Goal: Task Accomplishment & Management: Complete application form

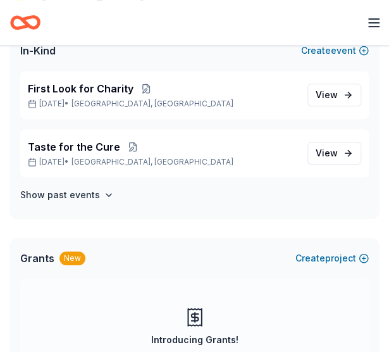
scroll to position [63, 0]
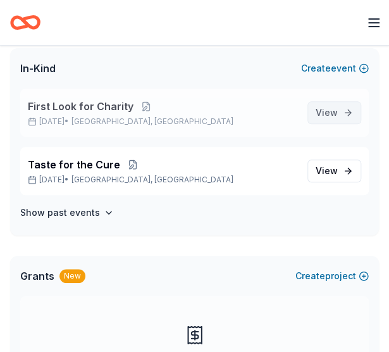
drag, startPoint x: 336, startPoint y: 110, endPoint x: 349, endPoint y: 113, distance: 13.5
click at [336, 110] on span "View event" at bounding box center [327, 112] width 22 height 15
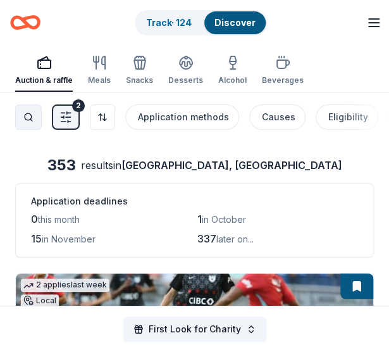
click at [27, 115] on div "Search" at bounding box center [28, 117] width 5 height 10
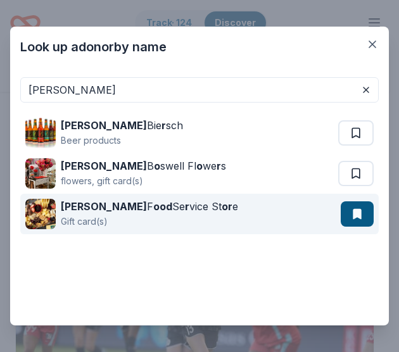
click at [151, 199] on div "Gordon F ood Se r vice St or e" at bounding box center [149, 206] width 177 height 15
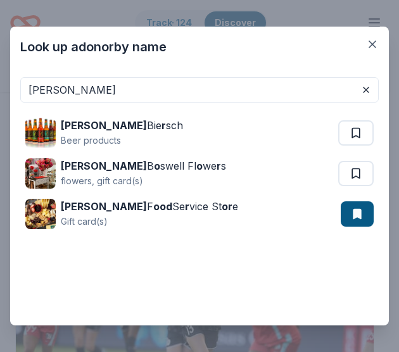
drag, startPoint x: 97, startPoint y: 88, endPoint x: 0, endPoint y: 82, distance: 97.0
click at [0, 82] on div "Look up a donor by name gordon Gordon Bie r sch Beer products Gordon B o swell …" at bounding box center [199, 176] width 399 height 352
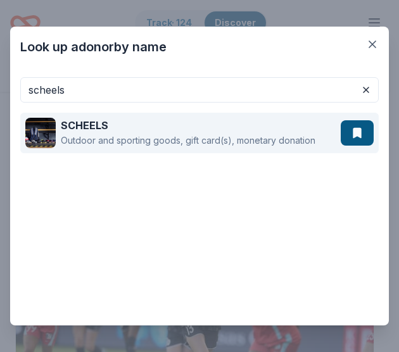
type input "scheels"
click at [199, 128] on div "SCHEELS" at bounding box center [188, 125] width 254 height 15
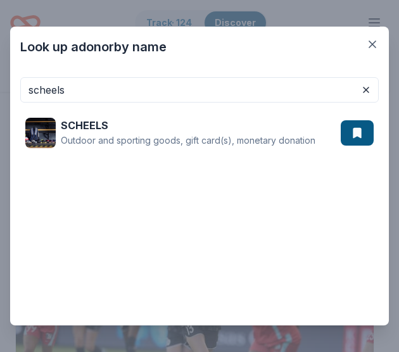
click at [170, 90] on input "scheels" at bounding box center [199, 89] width 358 height 25
drag, startPoint x: 77, startPoint y: 95, endPoint x: -34, endPoint y: 89, distance: 110.3
click at [0, 89] on html "First Look for Charity Track · 124 Discover Earn Rewards Auction & raffle Meals…" at bounding box center [199, 176] width 399 height 352
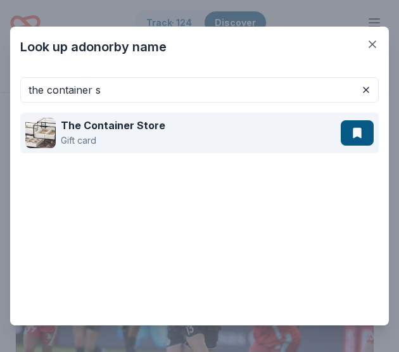
type input "the container s"
click at [184, 127] on div "The Container Store Gift card" at bounding box center [182, 133] width 315 height 41
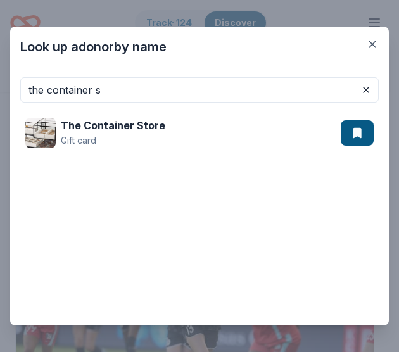
drag, startPoint x: 147, startPoint y: 91, endPoint x: -59, endPoint y: 81, distance: 206.6
click at [0, 81] on html "First Look for Charity Track · 124 Discover Earn Rewards Auction & raffle Meals…" at bounding box center [199, 176] width 399 height 352
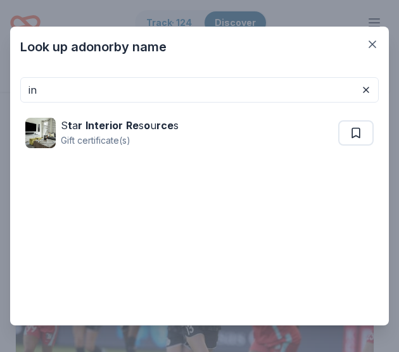
type input "i"
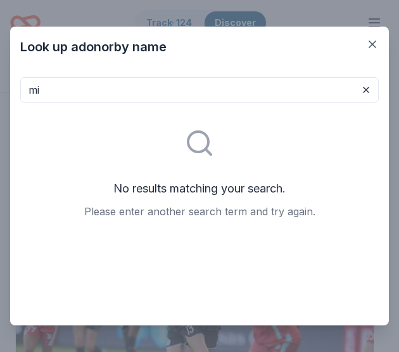
type input "m"
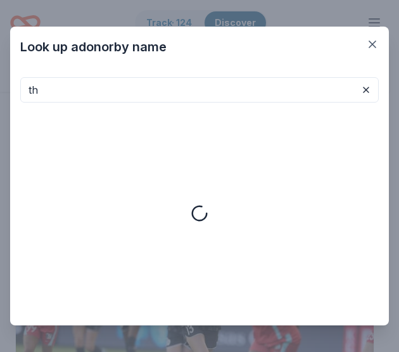
type input "t"
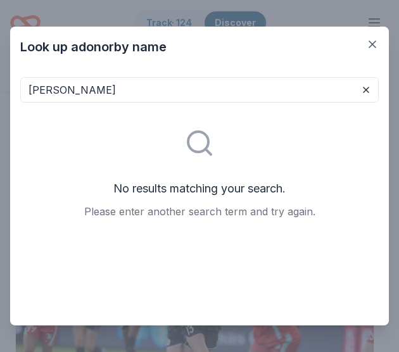
drag, startPoint x: 92, startPoint y: 90, endPoint x: 70, endPoint y: 91, distance: 22.8
click at [70, 91] on input "pendry" at bounding box center [199, 89] width 358 height 25
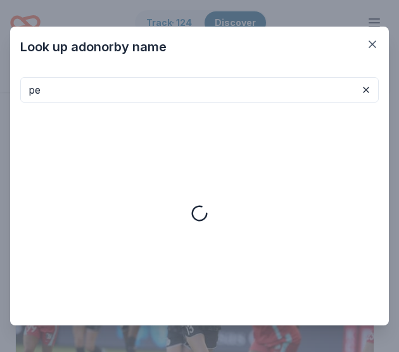
type input "p"
type input "the last hotel"
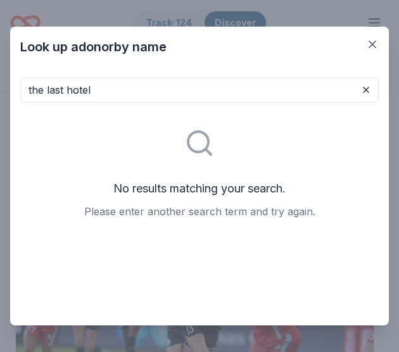
drag, startPoint x: 109, startPoint y: 96, endPoint x: 7, endPoint y: 99, distance: 102.0
click at [7, 99] on div "Look up a donor by name the last hotel No results matching your search. Please …" at bounding box center [199, 176] width 399 height 352
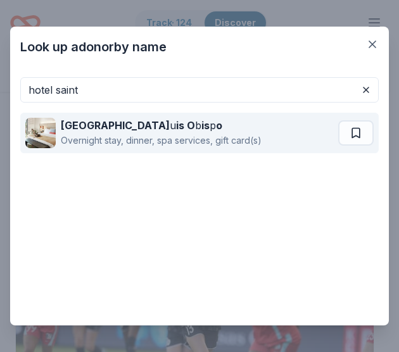
click at [223, 123] on div "Hotel San L u is O b is p o" at bounding box center [161, 125] width 201 height 15
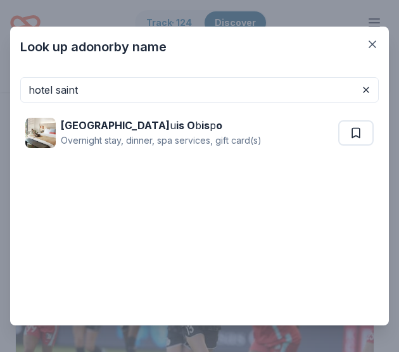
drag, startPoint x: -25, startPoint y: 89, endPoint x: -133, endPoint y: 88, distance: 107.6
click at [0, 88] on html "First Look for Charity Track · 124 Discover Earn Rewards Auction & raffle Meals…" at bounding box center [199, 176] width 399 height 352
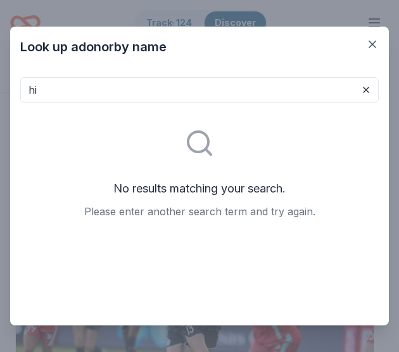
type input "h"
drag, startPoint x: 152, startPoint y: 89, endPoint x: 65, endPoint y: 86, distance: 87.4
click at [65, 86] on input "hotel indigo" at bounding box center [199, 89] width 358 height 25
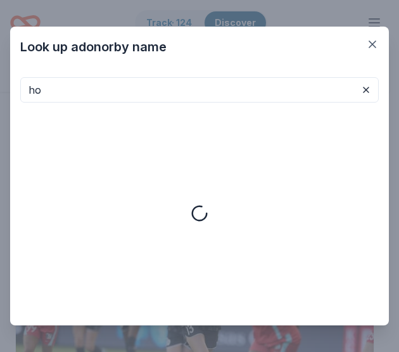
type input "h"
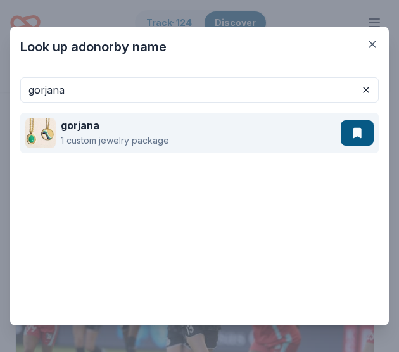
click at [178, 126] on div "gorjana 1 custom jewelry package" at bounding box center [182, 133] width 315 height 41
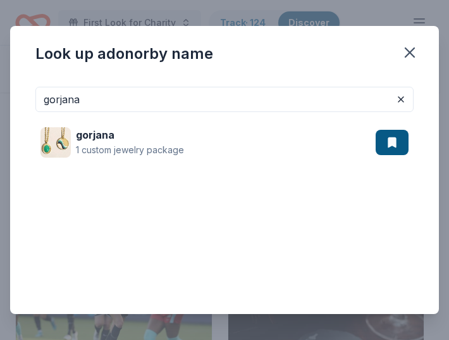
drag, startPoint x: 185, startPoint y: 96, endPoint x: -182, endPoint y: 56, distance: 369.9
click at [0, 56] on html "First Look for Charity Track · 124 Discover Earn Rewards Auction & raffle Meals…" at bounding box center [224, 170] width 449 height 340
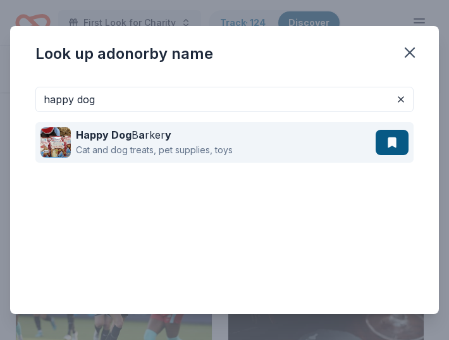
type input "happy dog"
click at [219, 135] on div "Happy Dog B a rker y" at bounding box center [154, 134] width 157 height 15
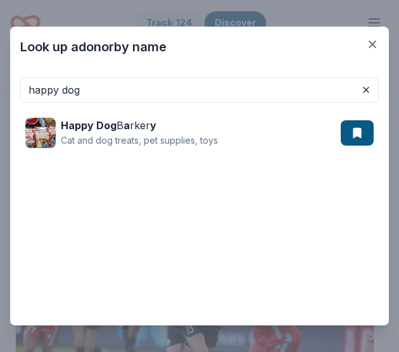
drag, startPoint x: 87, startPoint y: 87, endPoint x: -80, endPoint y: 87, distance: 167.7
click at [0, 87] on html "First Look for Charity Track · 124 Discover Earn Rewards Auction & raffle Meals…" at bounding box center [199, 176] width 399 height 352
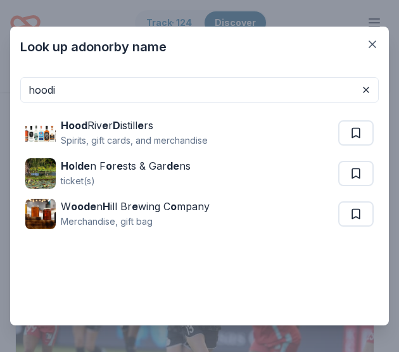
type input "hoodie"
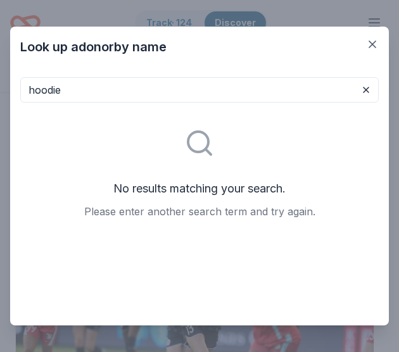
drag, startPoint x: 75, startPoint y: 94, endPoint x: -42, endPoint y: 91, distance: 117.2
click at [0, 91] on html "First Look for Charity Track · 124 Discover Earn Rewards Auction & raffle Meals…" at bounding box center [199, 176] width 399 height 352
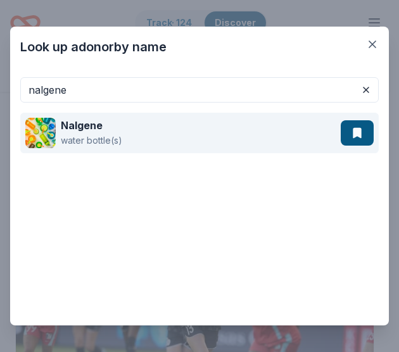
click at [185, 128] on div "Nalgene water bottle(s)" at bounding box center [182, 133] width 315 height 41
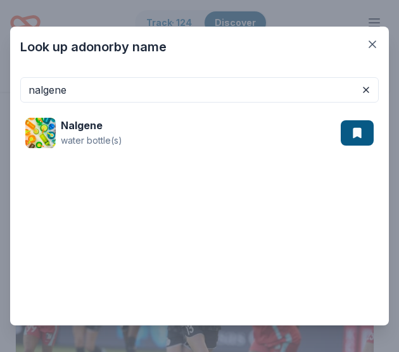
drag, startPoint x: 99, startPoint y: 91, endPoint x: -147, endPoint y: 77, distance: 246.6
click at [0, 77] on html "First Look for Charity Track · 124 Discover Earn Rewards Auction & raffle Meals…" at bounding box center [199, 176] width 399 height 352
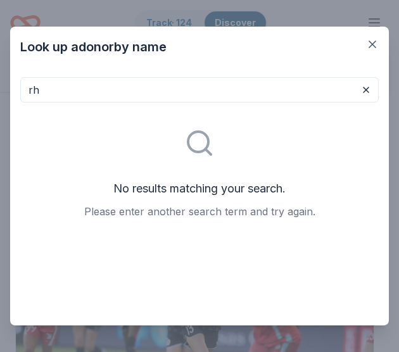
type input "r"
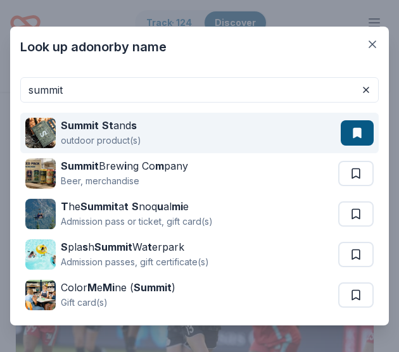
type input "summit"
click at [211, 130] on div "Summit St and s outdoor product(s)" at bounding box center [182, 133] width 315 height 41
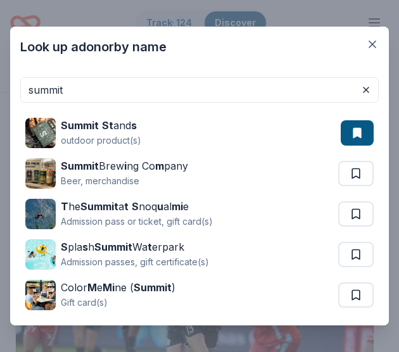
drag, startPoint x: 56, startPoint y: 84, endPoint x: -43, endPoint y: 75, distance: 99.1
click at [0, 75] on html "First Look for Charity Track · 124 Discover Earn Rewards Auction & raffle Meals…" at bounding box center [199, 176] width 399 height 352
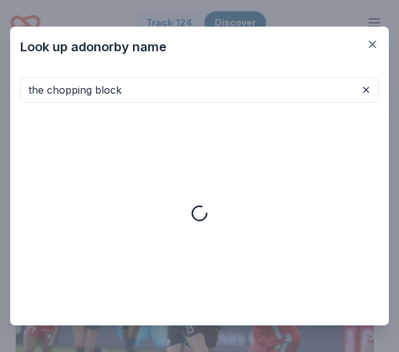
type input "the chopping block"
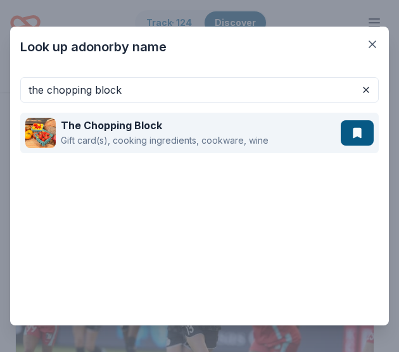
click at [223, 128] on div "The Chopping Block" at bounding box center [165, 125] width 208 height 15
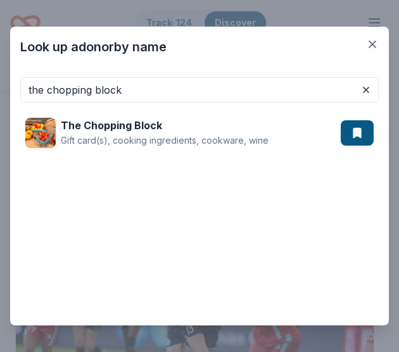
click at [160, 94] on input "the chopping block" at bounding box center [199, 89] width 358 height 25
drag, startPoint x: 168, startPoint y: 94, endPoint x: 11, endPoint y: 92, distance: 156.3
click at [11, 92] on div "the chopping block The Chopping Block Gift card(s), cooking ingredients, cookwa…" at bounding box center [199, 196] width 378 height 258
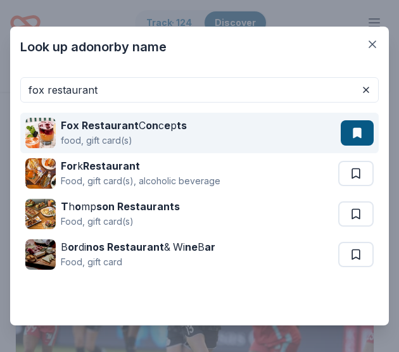
click at [196, 139] on div "Fox Restaurant C on c e p ts food, gift card(s)" at bounding box center [182, 133] width 315 height 41
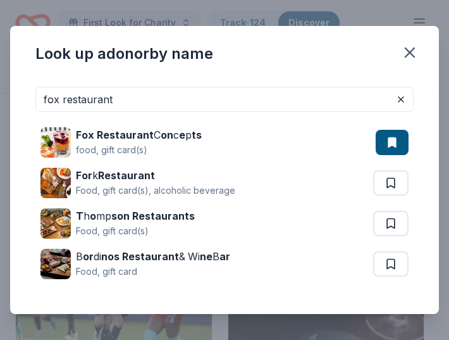
drag, startPoint x: 124, startPoint y: 99, endPoint x: -110, endPoint y: 74, distance: 235.6
click at [0, 74] on html "First Look for Charity Track · 124 Discover Earn Rewards Auction & raffle Meals…" at bounding box center [224, 170] width 449 height 340
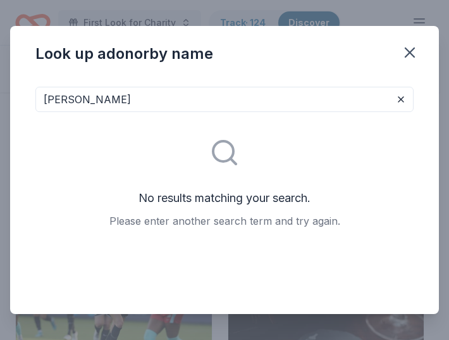
type input "emmet"
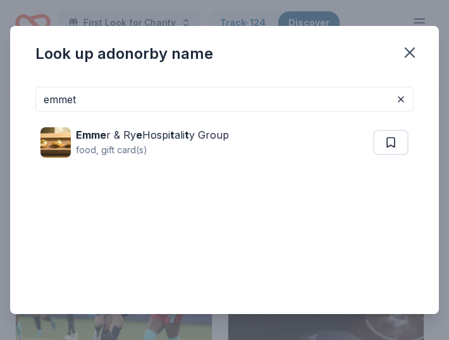
drag, startPoint x: 79, startPoint y: 100, endPoint x: -87, endPoint y: 93, distance: 166.6
click at [0, 93] on html "First Look for Charity Track · 124 Discover Earn Rewards Auction & raffle Meals…" at bounding box center [224, 170] width 449 height 340
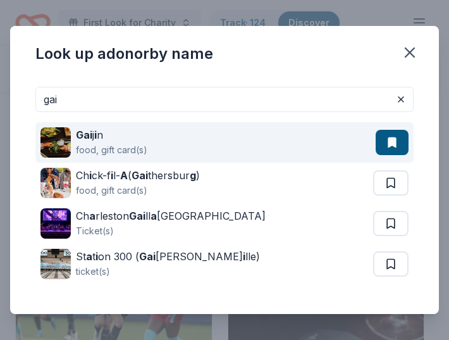
click at [252, 142] on div "Gai j i n food, gift card(s)" at bounding box center [208, 142] width 335 height 41
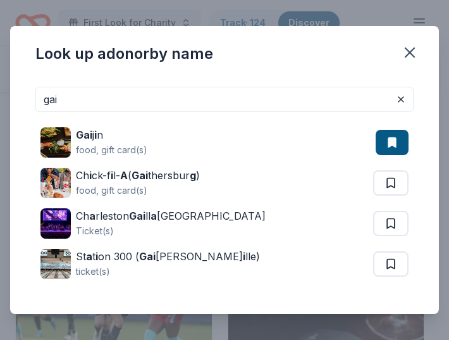
drag, startPoint x: 146, startPoint y: 96, endPoint x: -68, endPoint y: 83, distance: 214.3
click at [0, 83] on html "First Look for Charity Track · 124 Discover Earn Rewards Auction & raffle Meals…" at bounding box center [224, 170] width 449 height 340
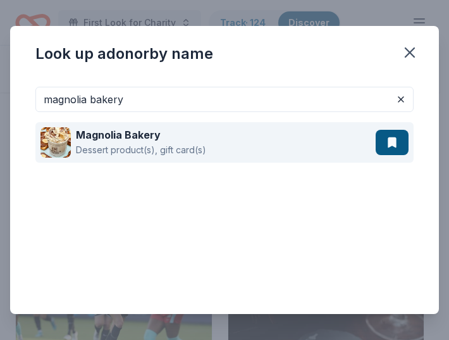
type input "magnolia bakery"
click at [244, 156] on div "Magnolia Bakery Dessert product(s), gift card(s)" at bounding box center [208, 142] width 335 height 41
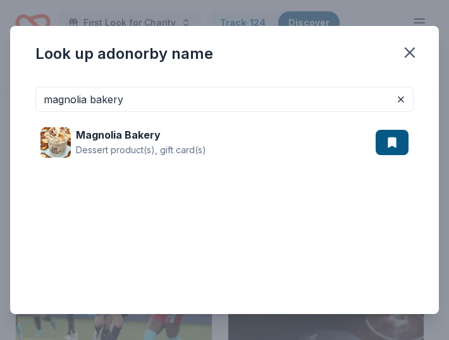
drag, startPoint x: 156, startPoint y: 101, endPoint x: -106, endPoint y: 83, distance: 262.6
click at [0, 83] on html "First Look for Charity Track · 124 Discover Earn Rewards Auction & raffle Meals…" at bounding box center [224, 170] width 449 height 340
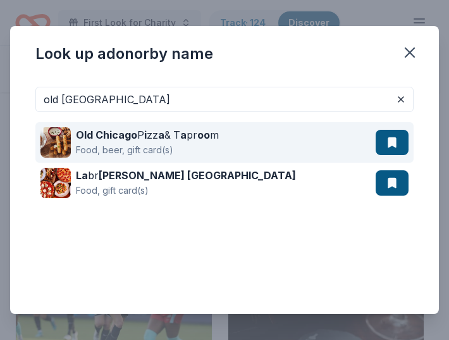
type input "old chicago"
click at [235, 137] on div "Old Chicago P i zz a & T a pr oo m Food, beer, gift card(s)" at bounding box center [208, 142] width 335 height 41
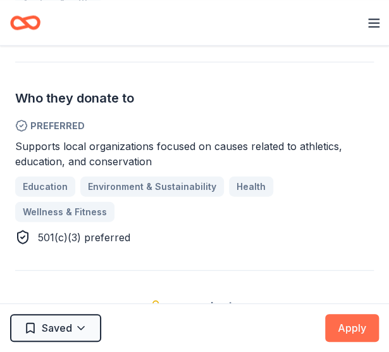
click at [360, 321] on button "Apply" at bounding box center [352, 328] width 54 height 28
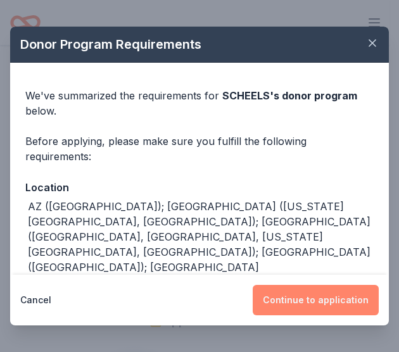
click at [328, 297] on button "Continue to application" at bounding box center [316, 300] width 126 height 30
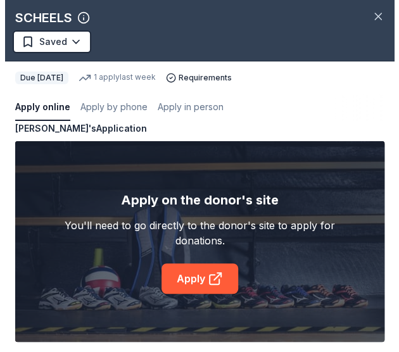
scroll to position [557, 0]
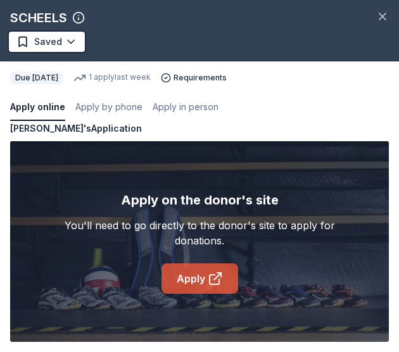
click at [185, 269] on link "Apply" at bounding box center [199, 278] width 77 height 30
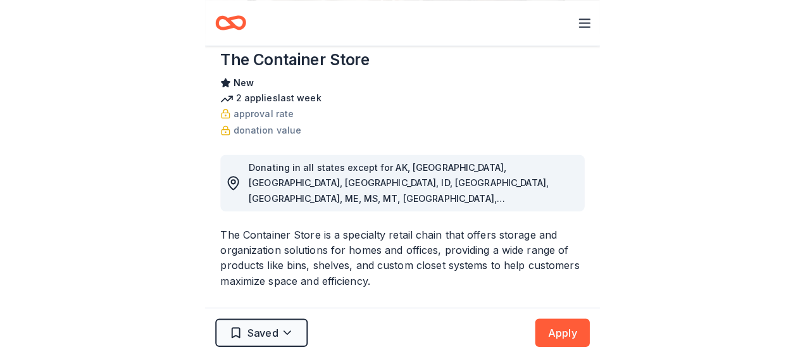
scroll to position [190, 0]
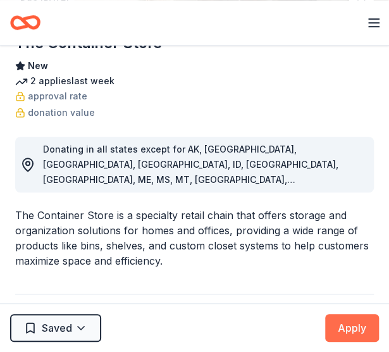
click at [349, 321] on button "Apply" at bounding box center [352, 328] width 54 height 28
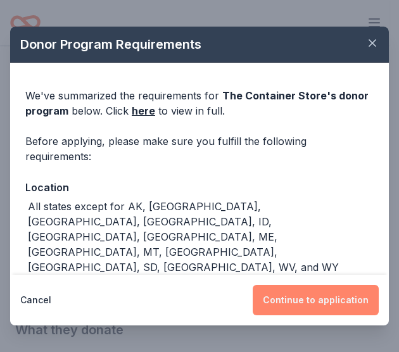
click at [335, 297] on button "Continue to application" at bounding box center [316, 300] width 126 height 30
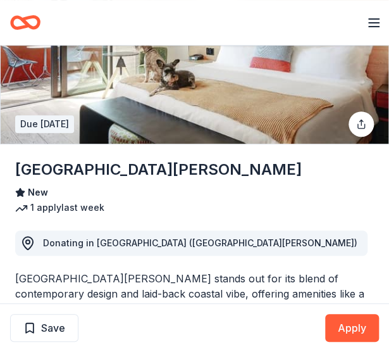
scroll to position [127, 0]
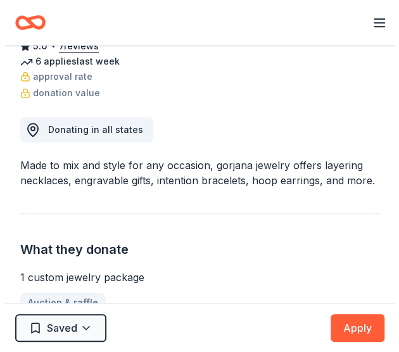
scroll to position [190, 0]
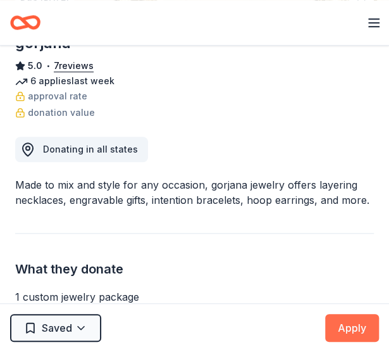
click at [351, 323] on button "Apply" at bounding box center [352, 328] width 54 height 28
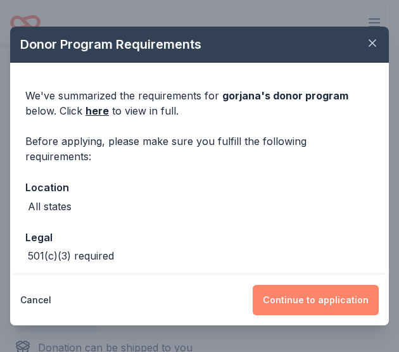
click at [311, 297] on button "Continue to application" at bounding box center [316, 300] width 126 height 30
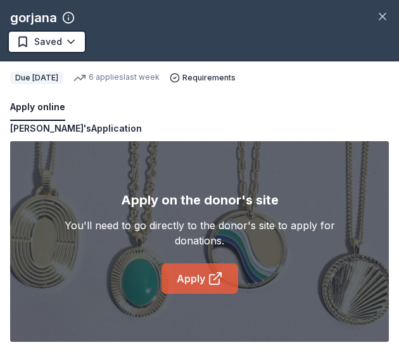
click at [216, 268] on link "Apply" at bounding box center [199, 278] width 77 height 30
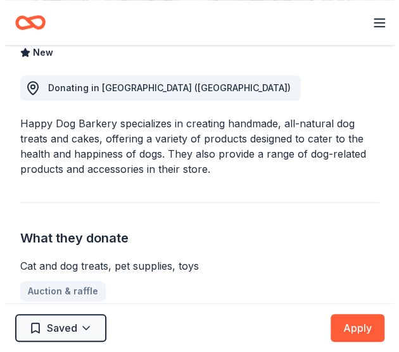
scroll to position [253, 0]
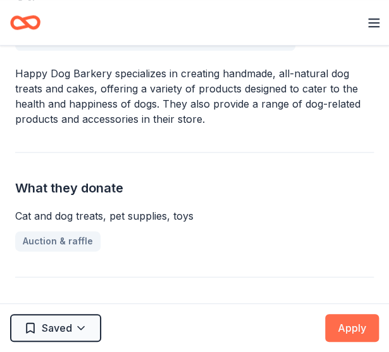
click at [360, 325] on button "Apply" at bounding box center [352, 328] width 54 height 28
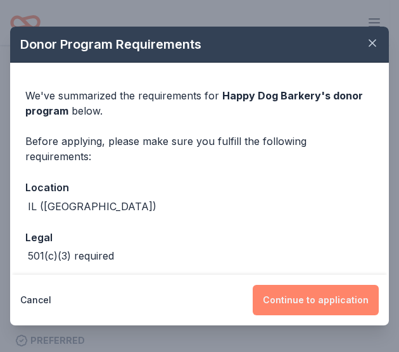
click at [346, 301] on button "Continue to application" at bounding box center [316, 300] width 126 height 30
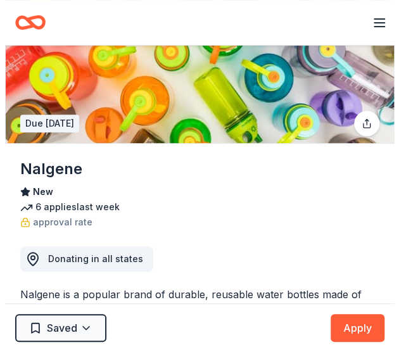
scroll to position [190, 0]
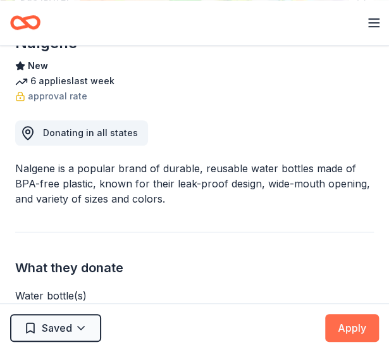
click at [360, 335] on button "Apply" at bounding box center [352, 328] width 54 height 28
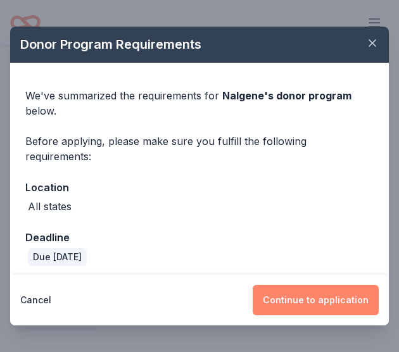
click at [303, 296] on button "Continue to application" at bounding box center [316, 300] width 126 height 30
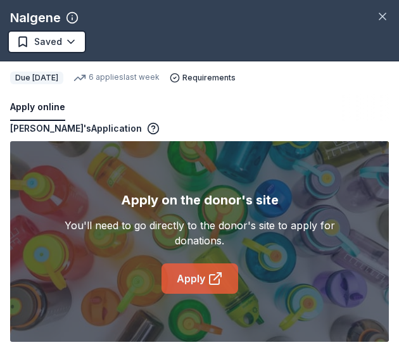
click at [210, 266] on link "Apply" at bounding box center [199, 278] width 77 height 30
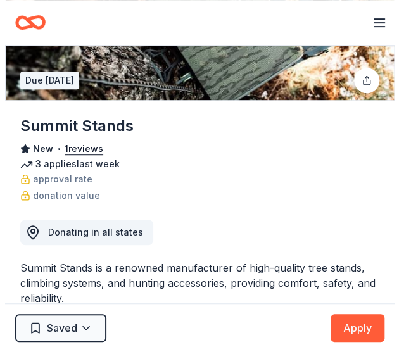
scroll to position [127, 0]
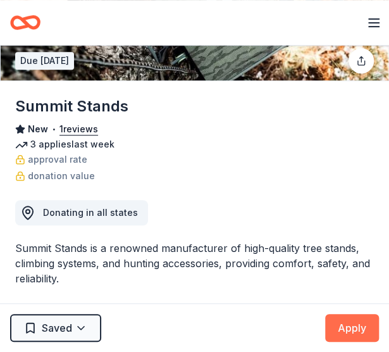
click at [352, 322] on button "Apply" at bounding box center [352, 328] width 54 height 28
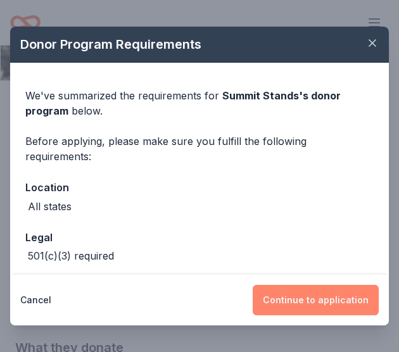
click at [351, 301] on button "Continue to application" at bounding box center [316, 300] width 126 height 30
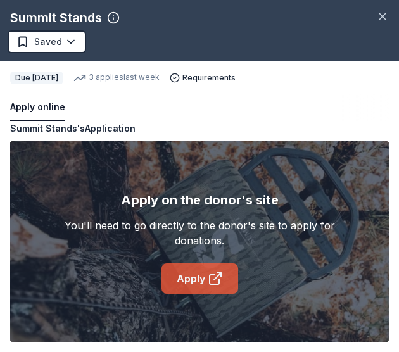
click at [186, 278] on link "Apply" at bounding box center [199, 278] width 77 height 30
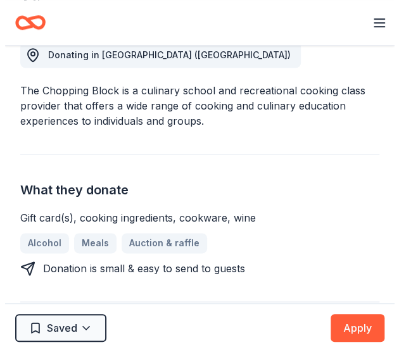
scroll to position [253, 0]
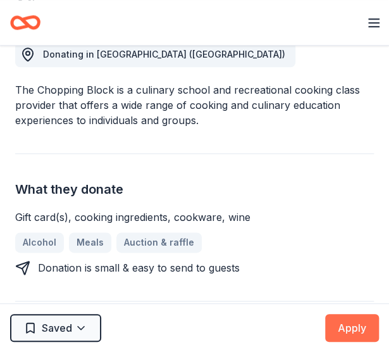
click at [363, 326] on button "Apply" at bounding box center [352, 328] width 54 height 28
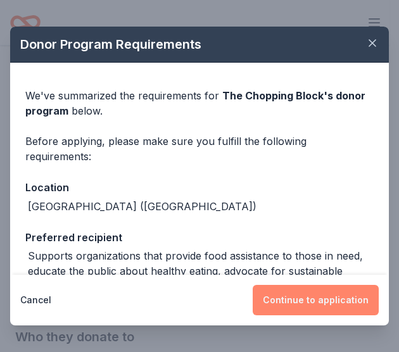
click at [322, 300] on button "Continue to application" at bounding box center [316, 300] width 126 height 30
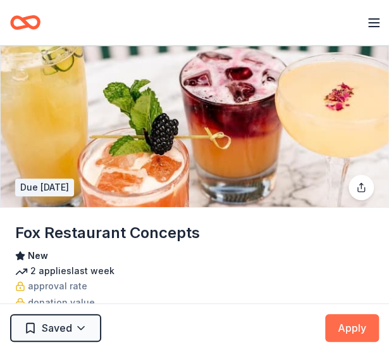
click at [374, 319] on button "Apply" at bounding box center [352, 328] width 54 height 28
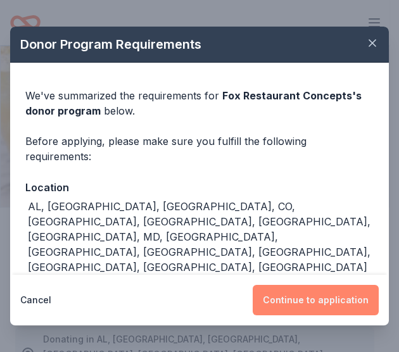
click at [317, 291] on button "Continue to application" at bounding box center [316, 300] width 126 height 30
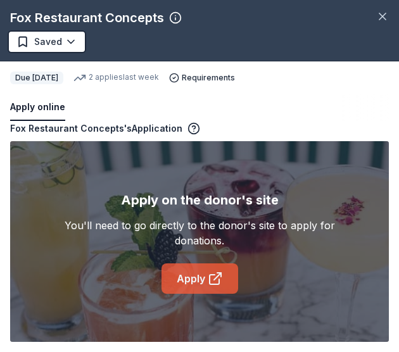
click at [218, 273] on icon at bounding box center [215, 278] width 15 height 15
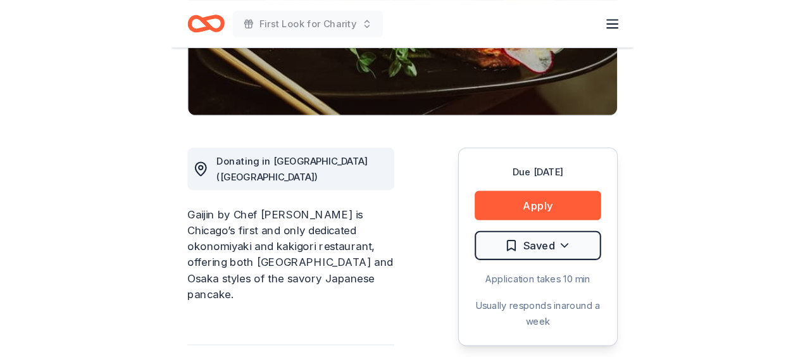
scroll to position [316, 0]
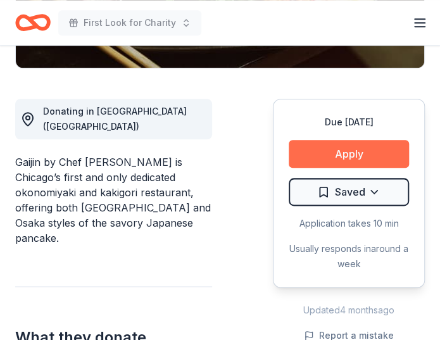
click at [367, 149] on button "Apply" at bounding box center [349, 154] width 120 height 28
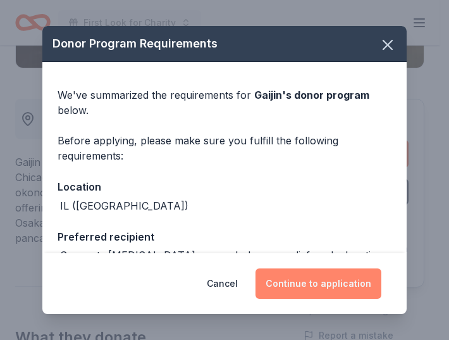
click at [328, 286] on button "Continue to application" at bounding box center [319, 283] width 126 height 30
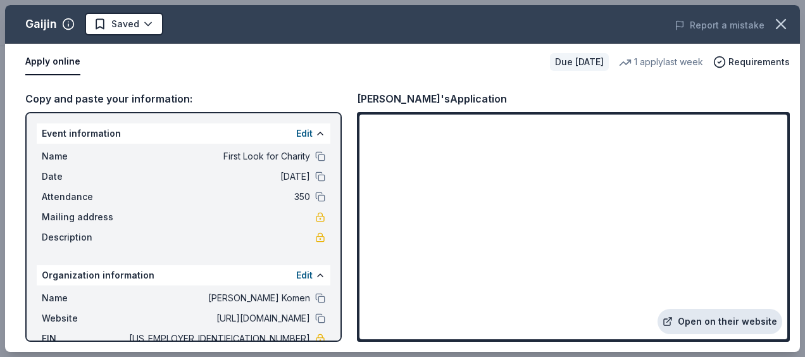
click at [439, 320] on link "Open on their website" at bounding box center [720, 321] width 125 height 25
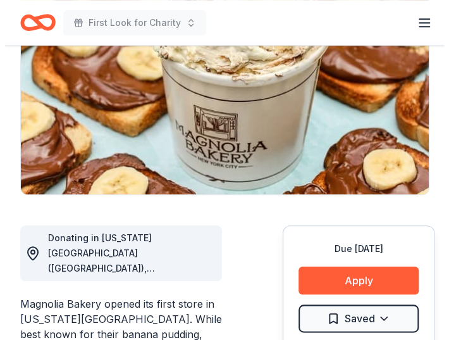
scroll to position [253, 0]
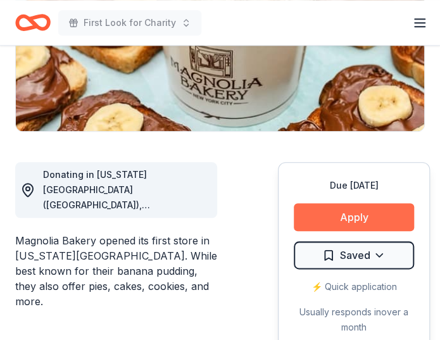
click at [355, 218] on button "Apply" at bounding box center [354, 217] width 120 height 28
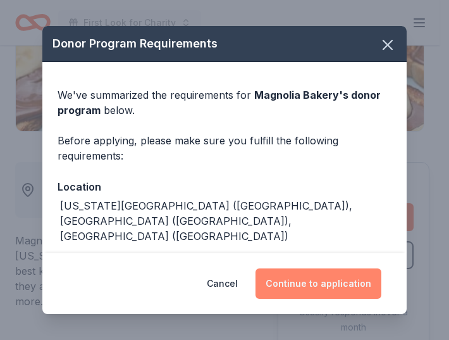
click at [344, 291] on button "Continue to application" at bounding box center [319, 283] width 126 height 30
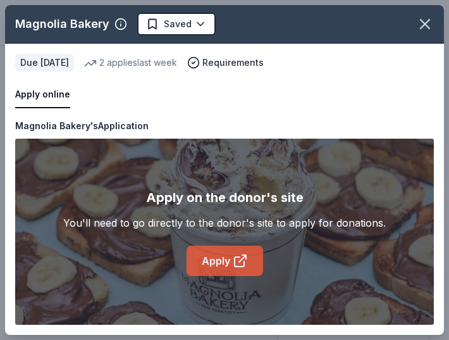
click at [230, 262] on link "Apply" at bounding box center [225, 261] width 77 height 30
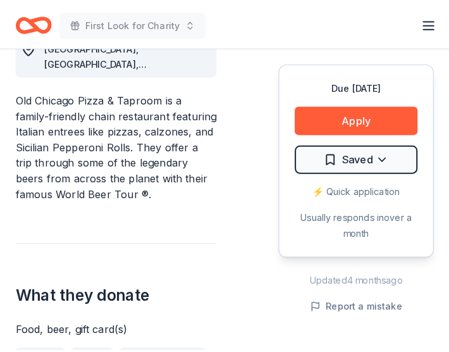
scroll to position [443, 0]
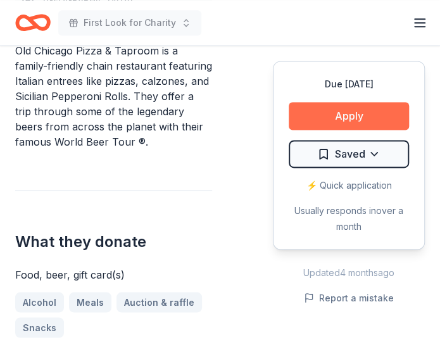
click at [318, 113] on button "Apply" at bounding box center [349, 116] width 120 height 28
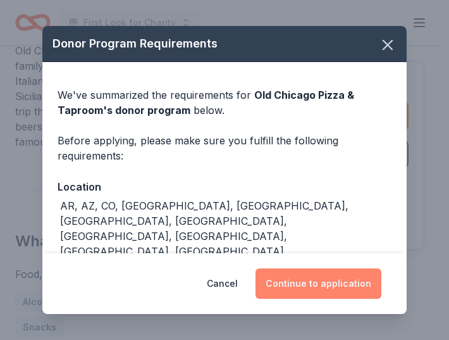
click at [324, 294] on button "Continue to application" at bounding box center [319, 283] width 126 height 30
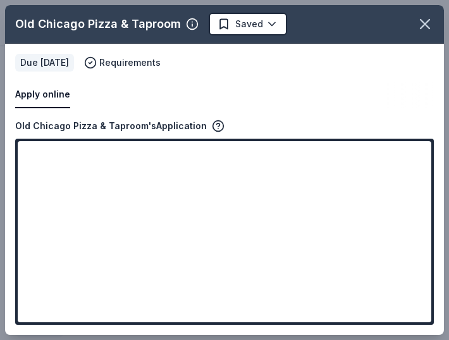
click at [289, 101] on div "Apply online" at bounding box center [224, 95] width 419 height 27
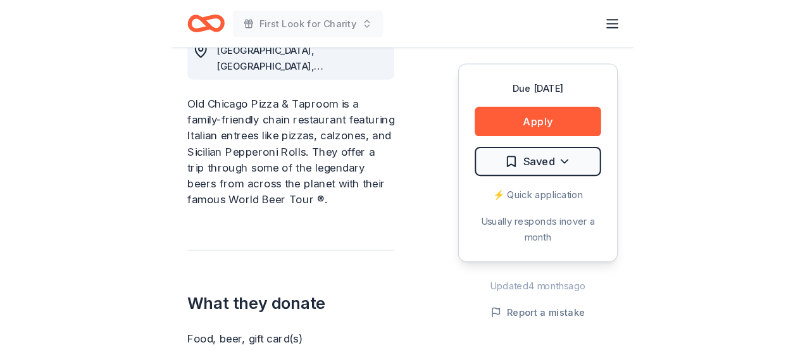
scroll to position [316, 0]
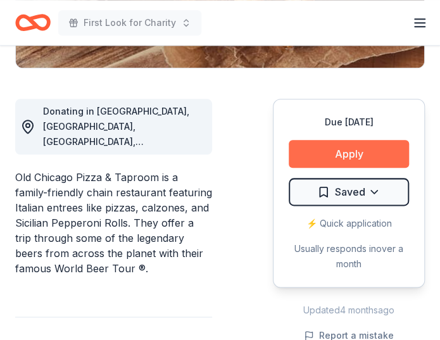
click at [335, 141] on button "Apply" at bounding box center [349, 154] width 120 height 28
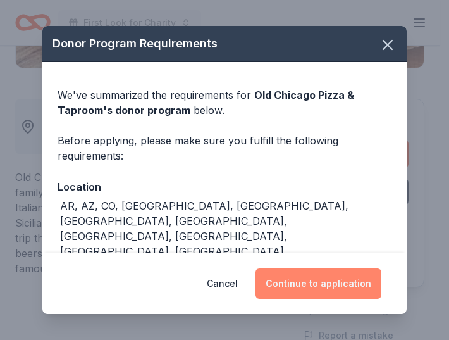
click at [323, 283] on button "Continue to application" at bounding box center [319, 283] width 126 height 30
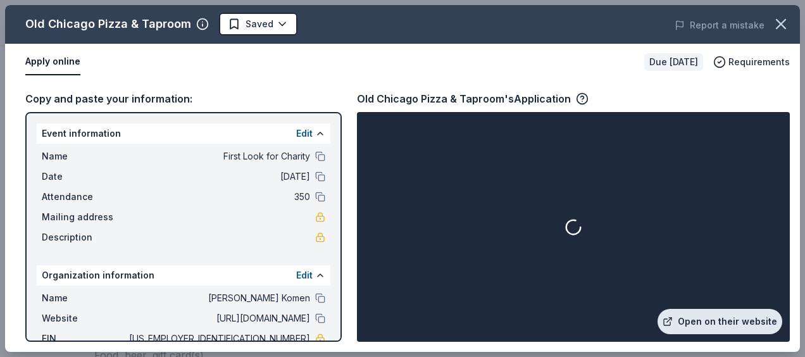
click at [439, 315] on link "Open on their website" at bounding box center [720, 321] width 125 height 25
